Goal: Navigation & Orientation: Find specific page/section

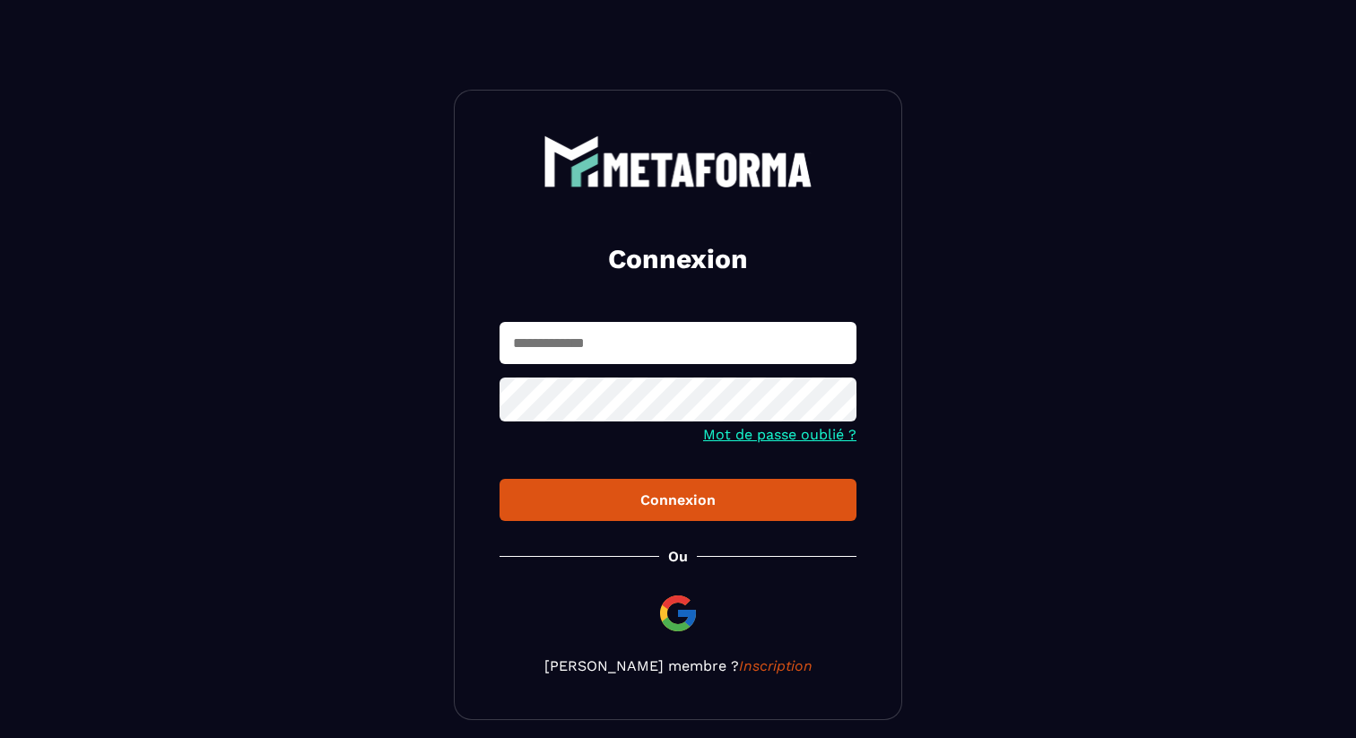
click at [559, 333] on input "text" at bounding box center [677, 343] width 357 height 42
type input "**********"
click at [581, 481] on button "Connexion" at bounding box center [677, 500] width 357 height 42
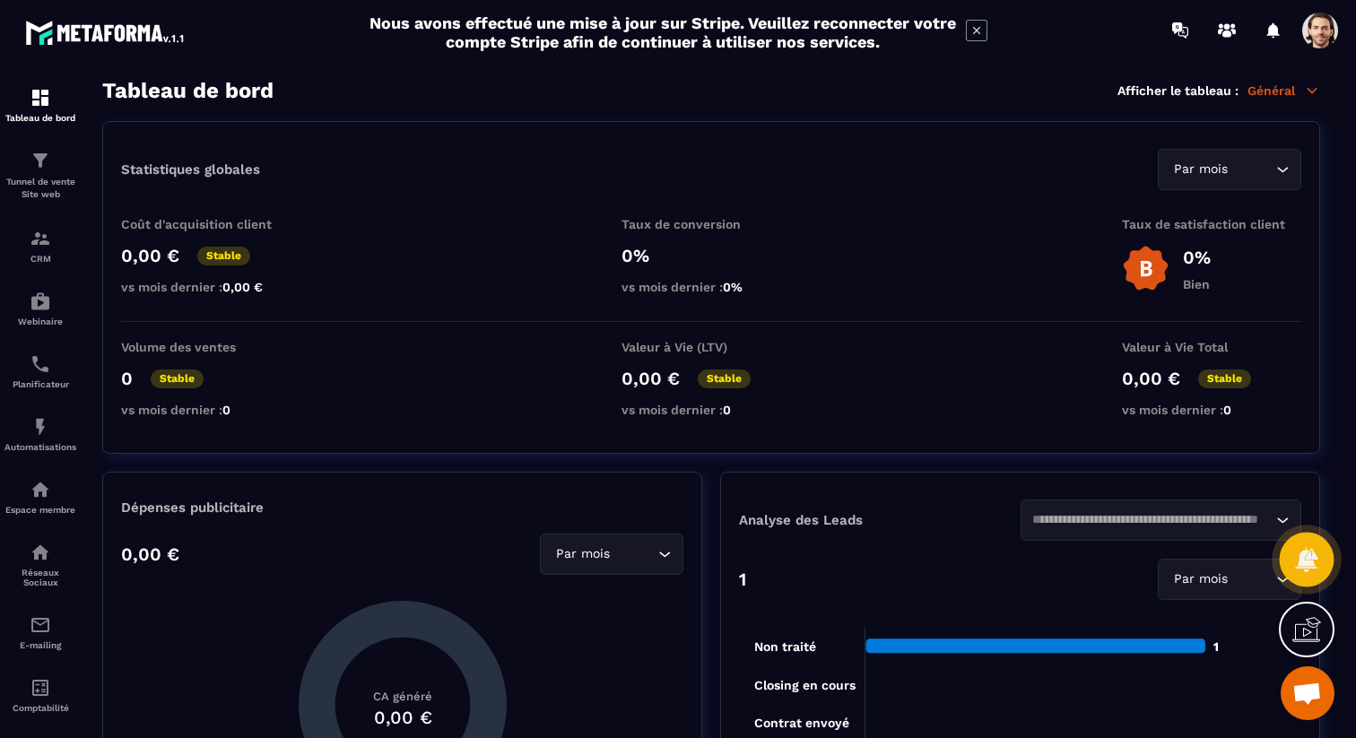
click at [1289, 559] on div at bounding box center [1306, 560] width 55 height 55
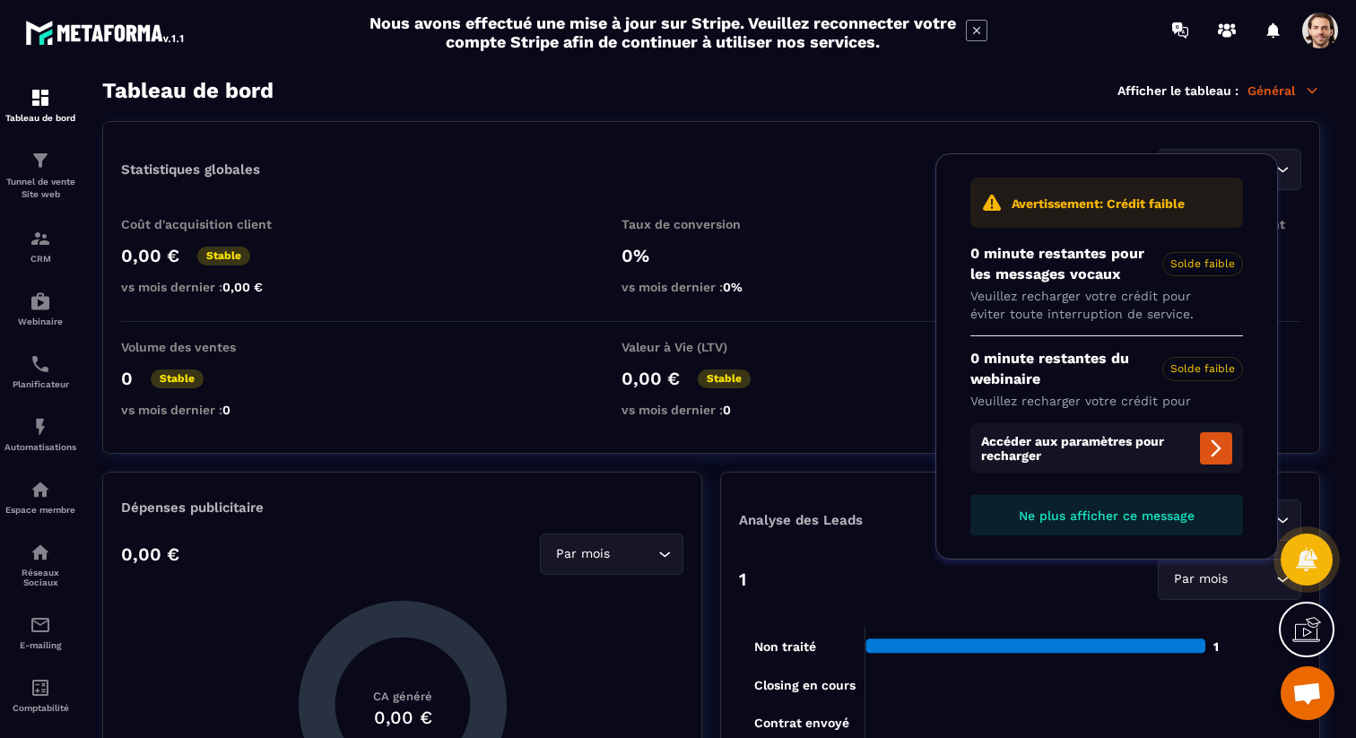
click at [1187, 505] on button "Ne plus afficher ce message" at bounding box center [1106, 515] width 273 height 40
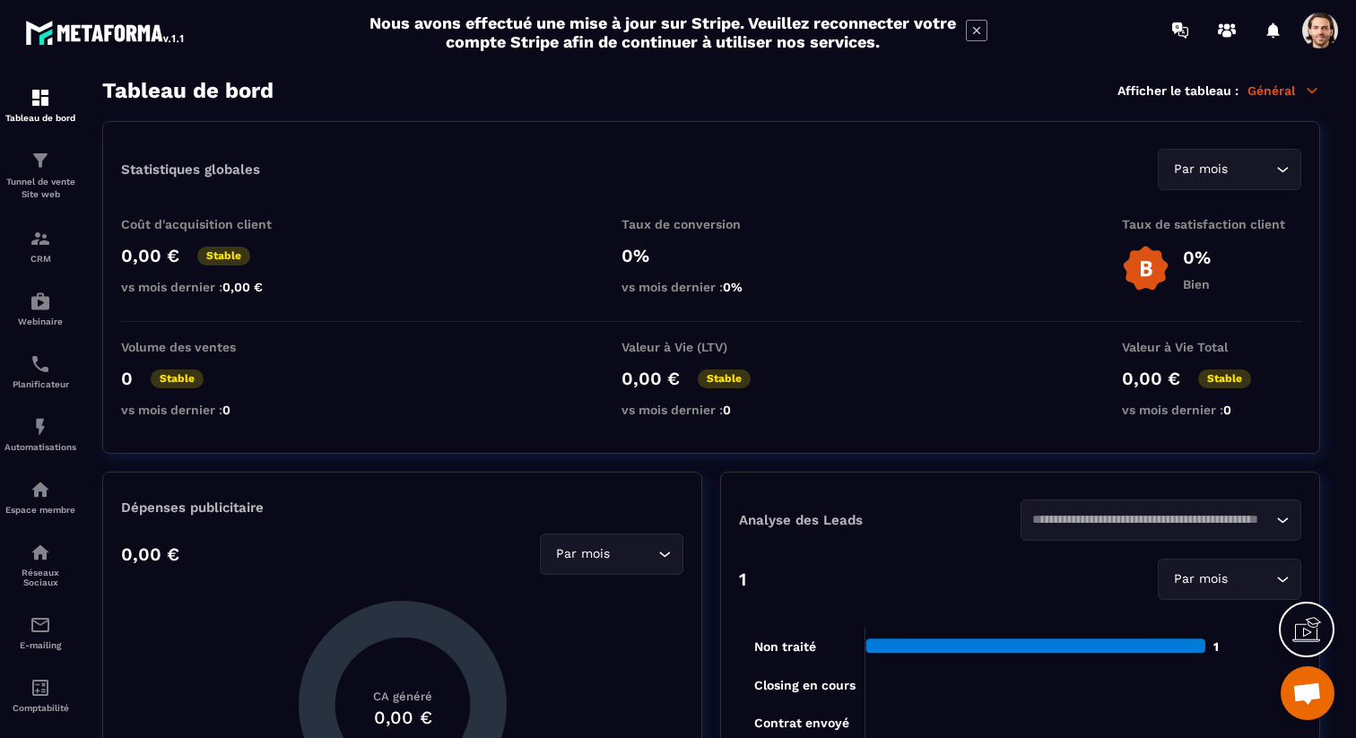
click at [1319, 25] on span at bounding box center [1320, 31] width 36 height 36
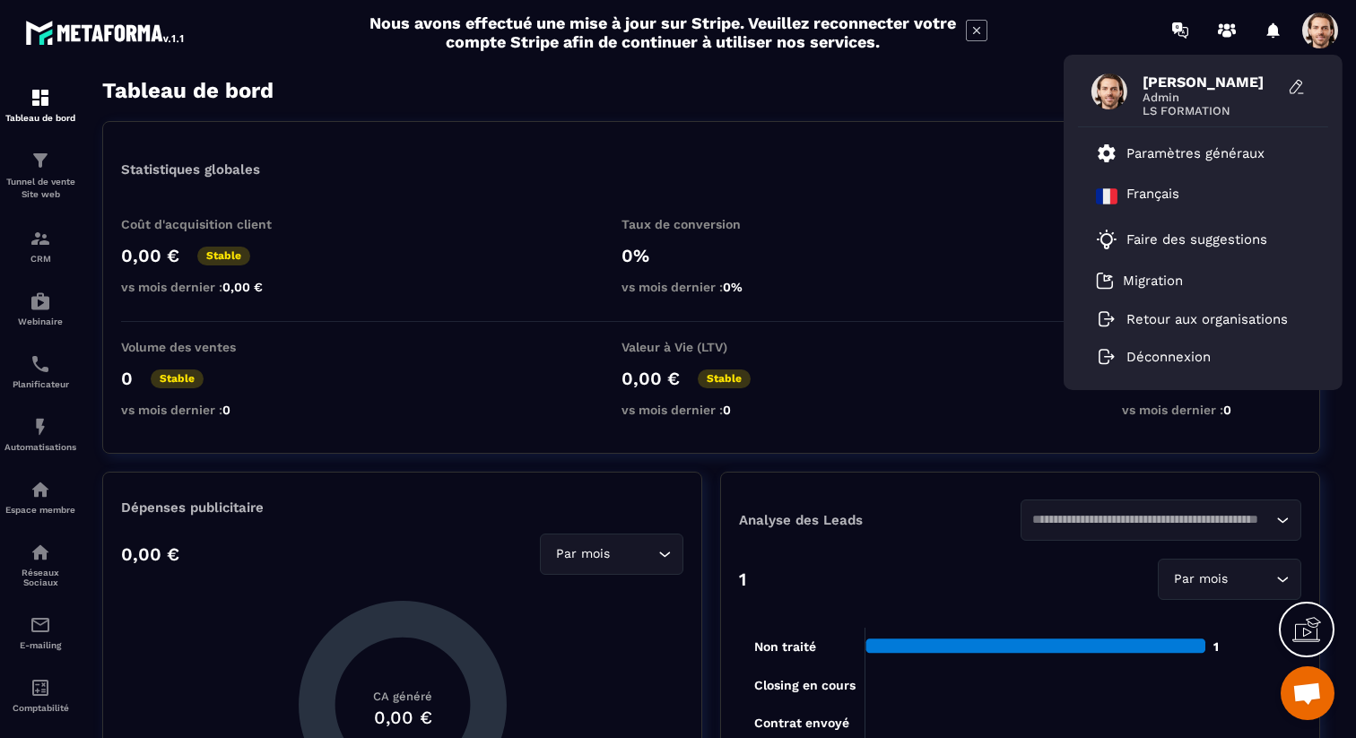
click at [981, 30] on icon at bounding box center [977, 31] width 22 height 22
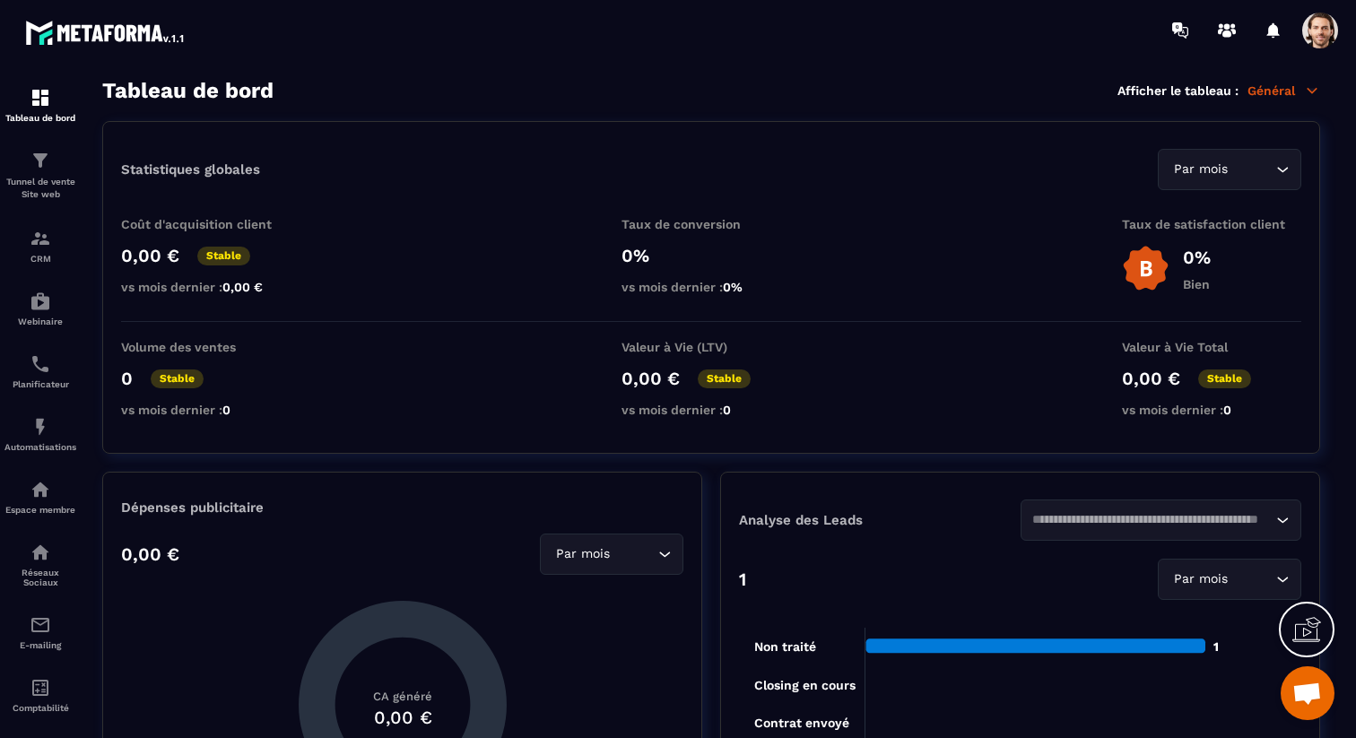
click at [1328, 36] on span at bounding box center [1320, 31] width 36 height 36
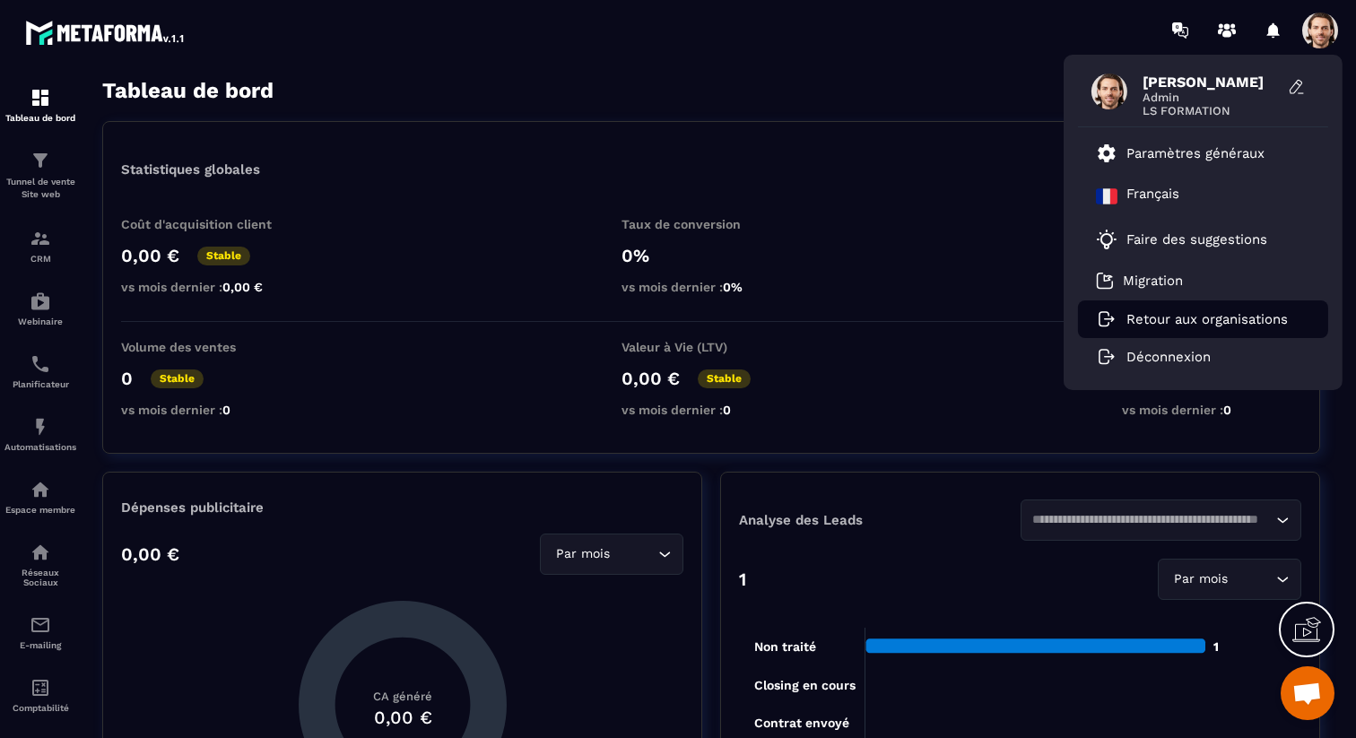
click at [1188, 316] on p "Retour aux organisations" at bounding box center [1206, 319] width 161 height 16
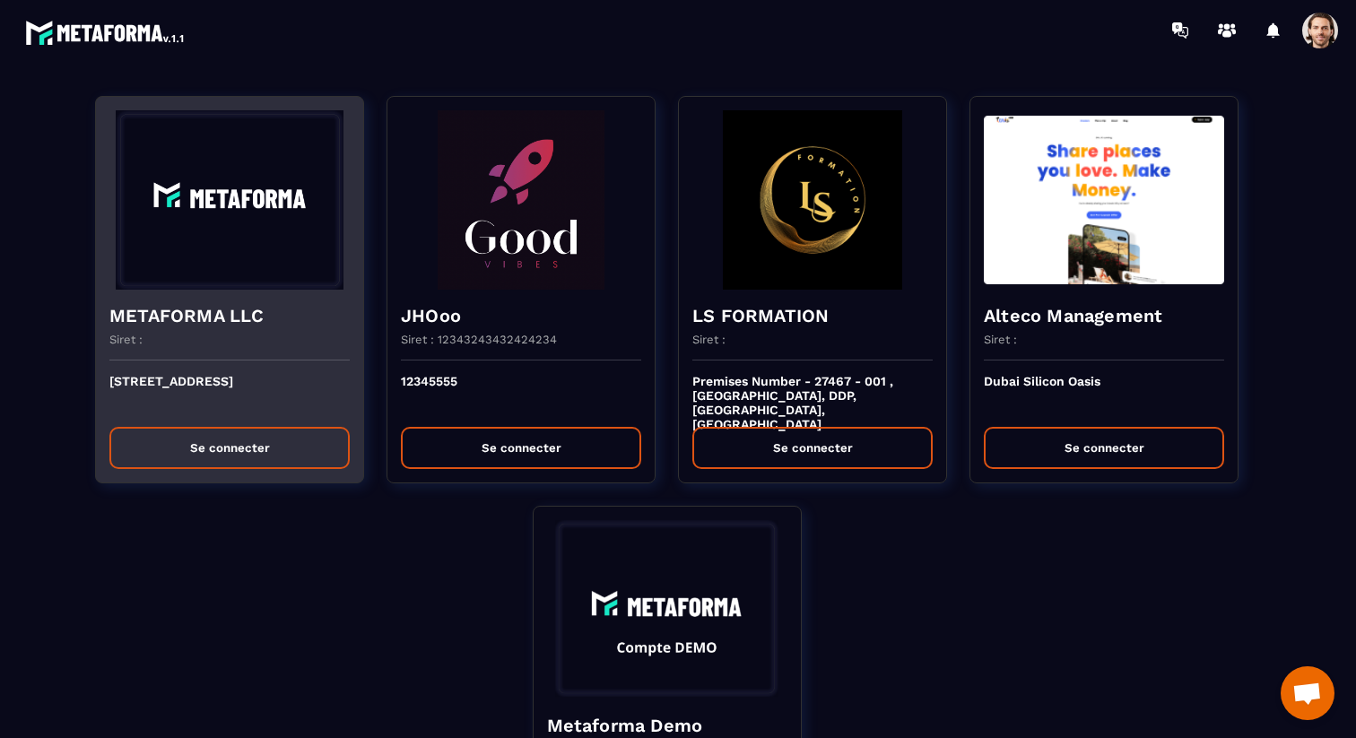
click at [256, 326] on h4 "METAFORMA LLC" at bounding box center [229, 315] width 240 height 25
